Goal: Transaction & Acquisition: Purchase product/service

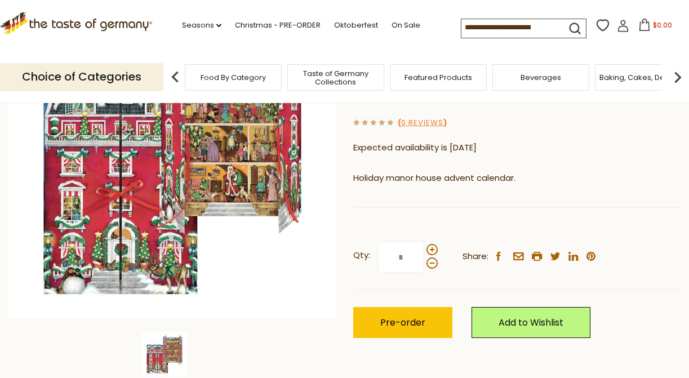
scroll to position [180, 0]
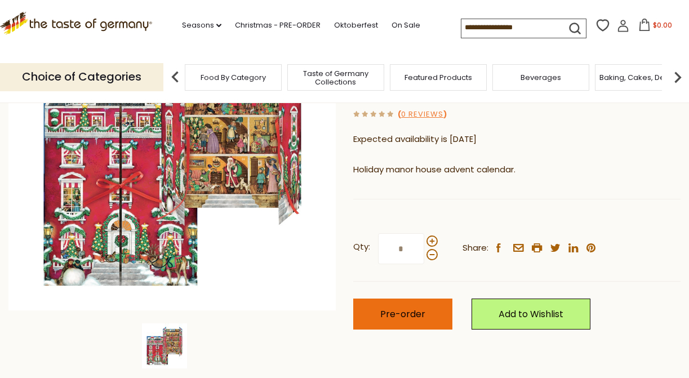
click at [417, 307] on span "Pre-order" at bounding box center [402, 313] width 45 height 13
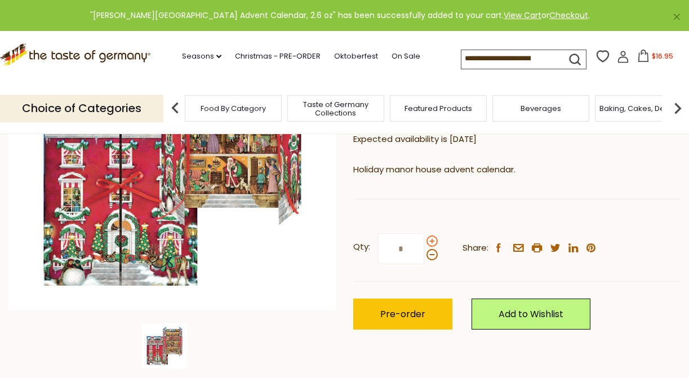
click at [429, 235] on span at bounding box center [431, 240] width 11 height 11
click at [424, 233] on input "*" at bounding box center [401, 248] width 46 height 31
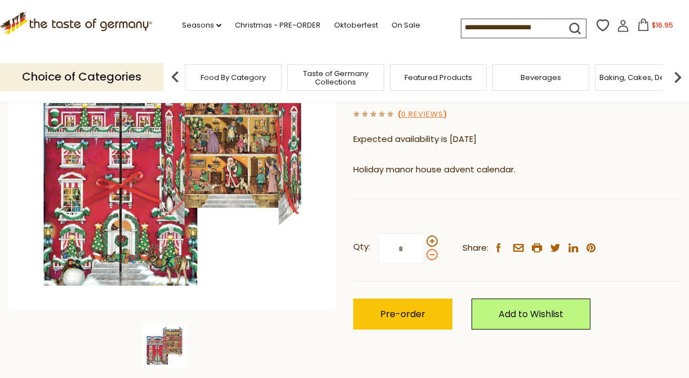
click at [432, 249] on span at bounding box center [431, 254] width 11 height 11
click at [424, 233] on input "*" at bounding box center [401, 248] width 46 height 31
click at [431, 235] on span at bounding box center [431, 240] width 11 height 11
click at [424, 233] on input "*" at bounding box center [401, 248] width 46 height 31
click at [430, 249] on span at bounding box center [431, 254] width 11 height 11
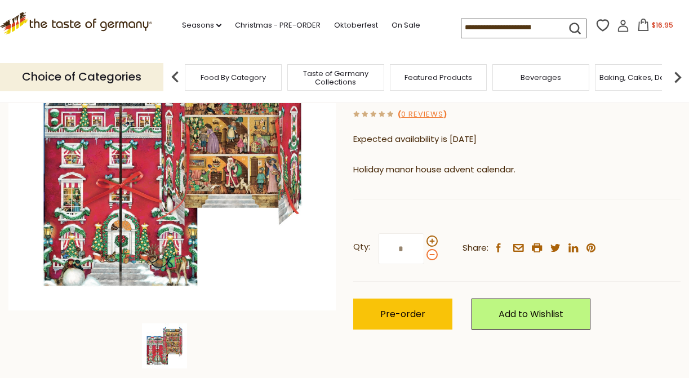
click at [424, 233] on input "*" at bounding box center [401, 248] width 46 height 31
type input "*"
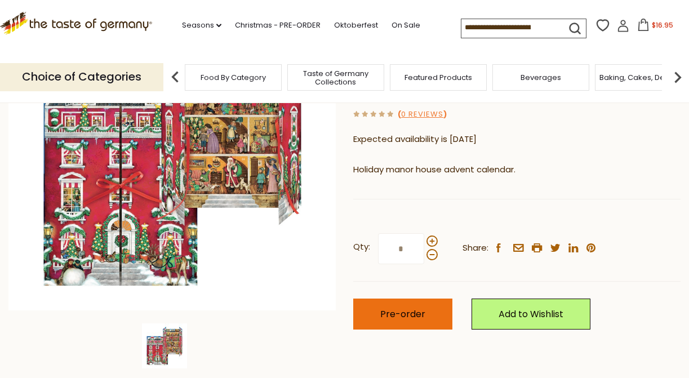
click at [415, 307] on span "Pre-order" at bounding box center [402, 313] width 45 height 13
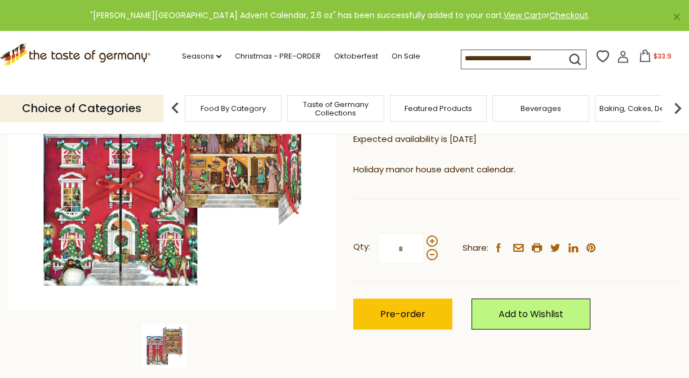
click at [650, 57] on icon at bounding box center [644, 56] width 12 height 12
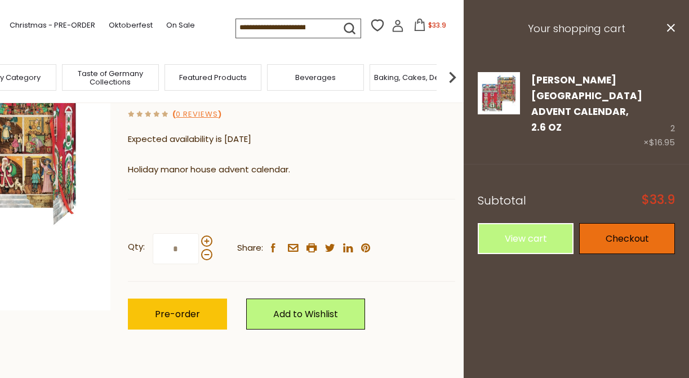
click at [624, 224] on link "Checkout" at bounding box center [627, 238] width 96 height 31
